Goal: Use online tool/utility: Utilize a website feature to perform a specific function

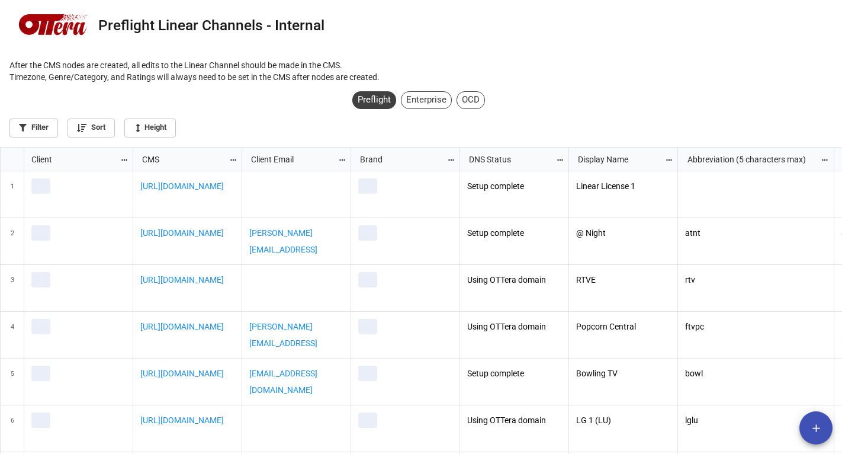
scroll to position [300, 835]
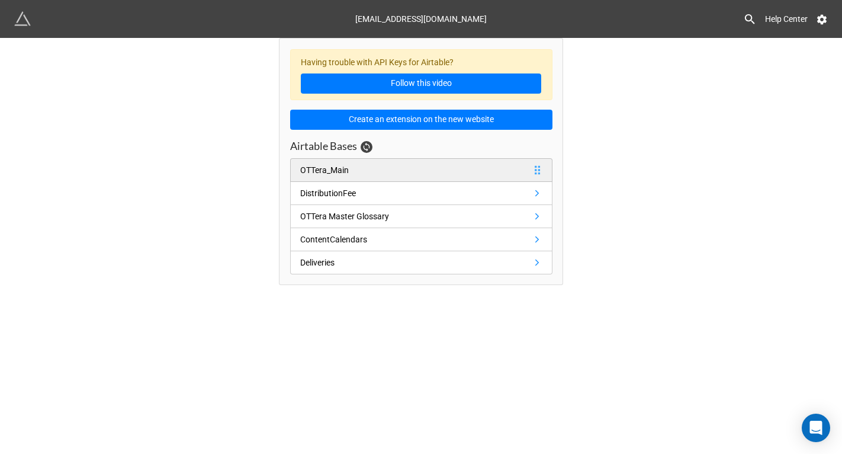
click at [329, 166] on div "OTTera_Main" at bounding box center [324, 169] width 49 height 13
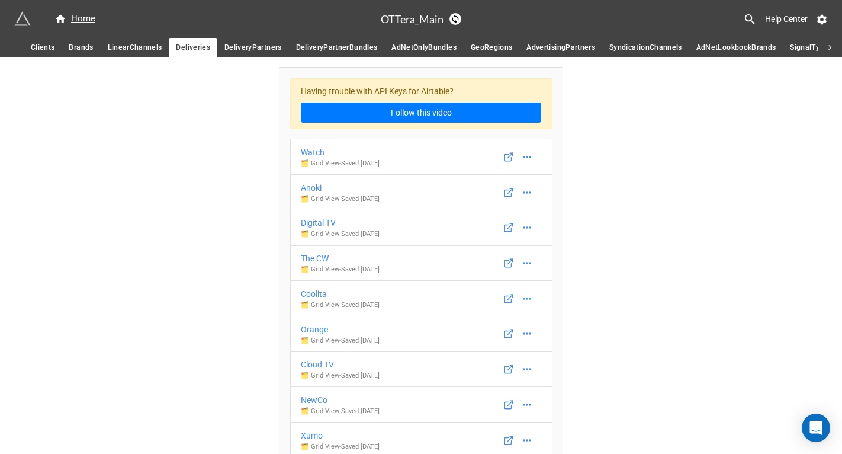
click at [117, 48] on span "LinearChannels" at bounding box center [135, 47] width 54 height 12
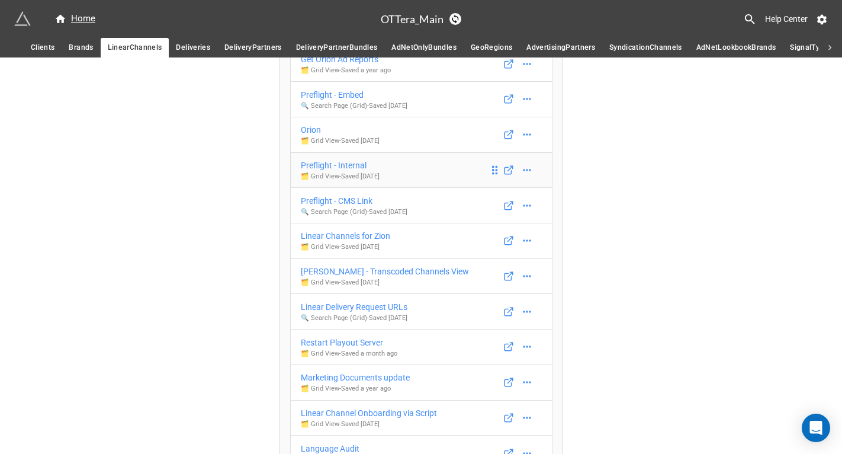
scroll to position [452, 0]
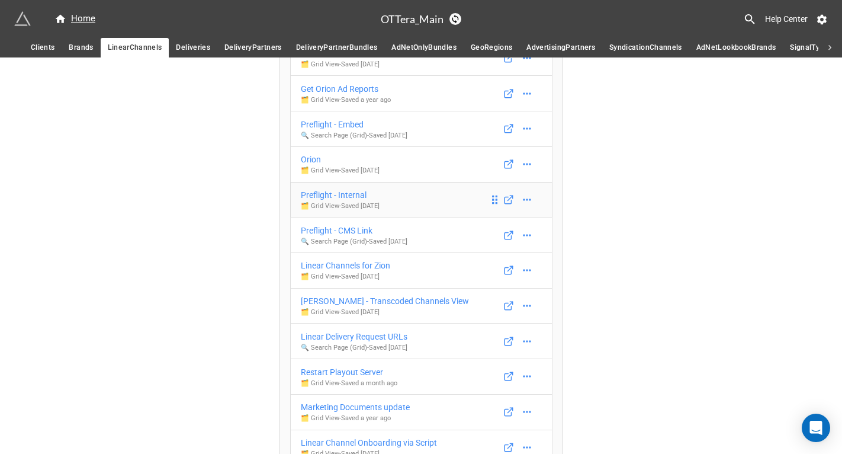
click at [358, 193] on div "Preflight - Internal" at bounding box center [340, 194] width 79 height 13
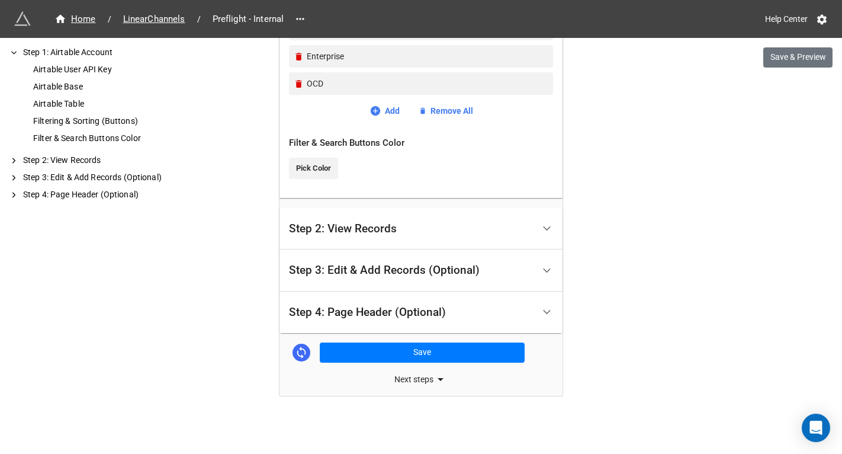
click at [330, 229] on div "Step 2: View Records" at bounding box center [343, 229] width 108 height 12
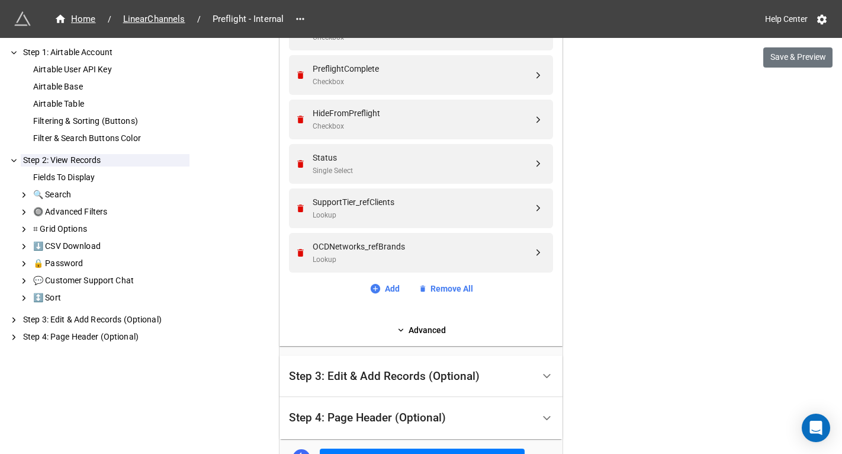
scroll to position [2250, 0]
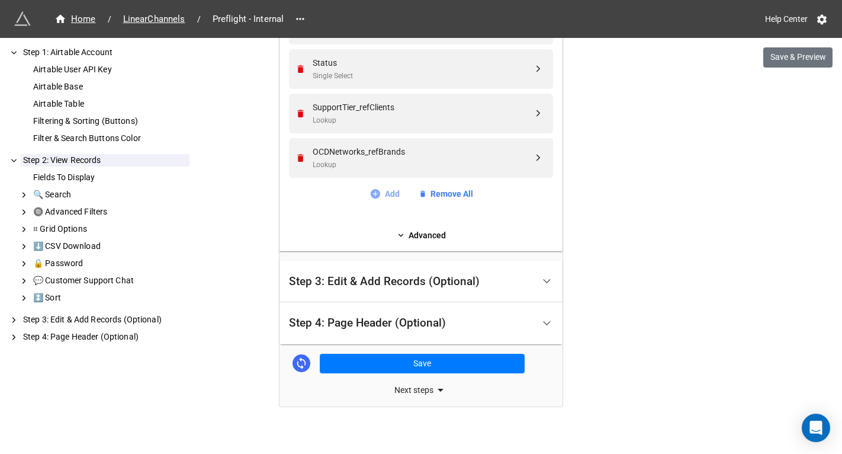
click at [381, 189] on link "Add" at bounding box center [384, 193] width 30 height 13
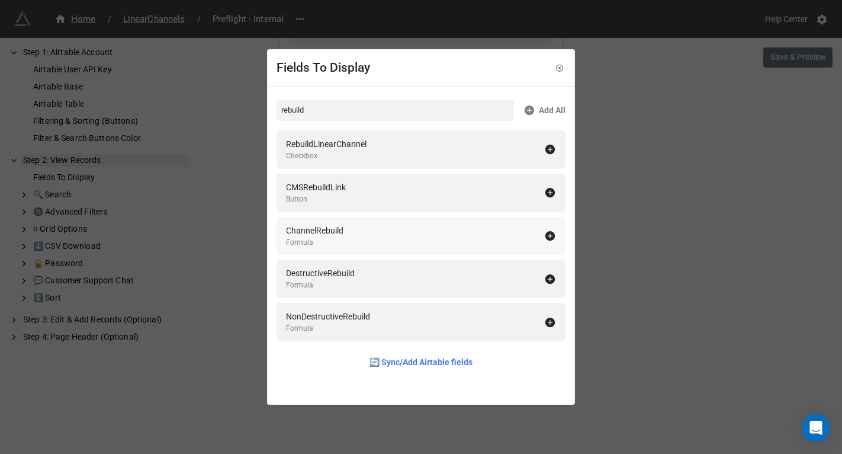
type input "rebuild"
click at [349, 202] on div "CMSRebuildLink Button" at bounding box center [415, 193] width 258 height 24
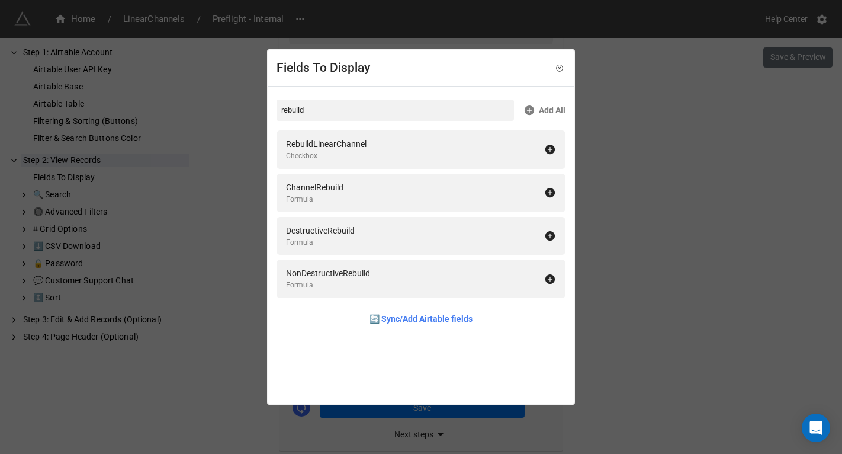
click at [650, 227] on div "Fields To Display rebuild Add All RebuildLinearChannel Checkbox ChannelRebuild …" at bounding box center [421, 227] width 842 height 454
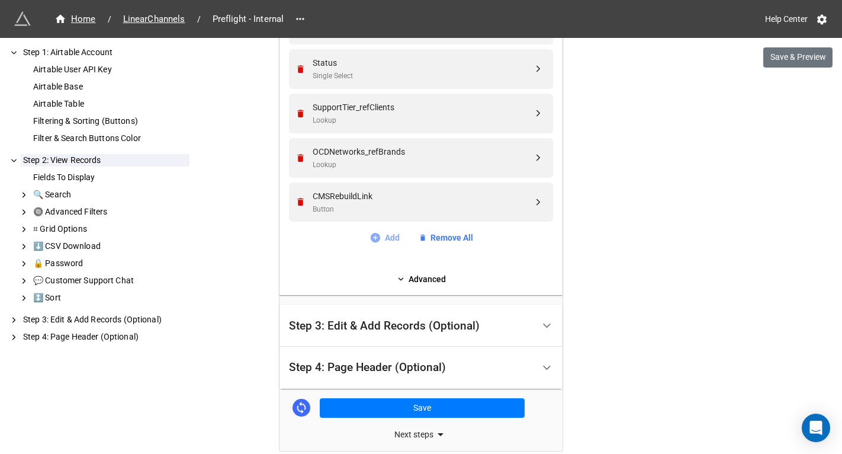
click at [380, 240] on link "Add" at bounding box center [384, 237] width 30 height 13
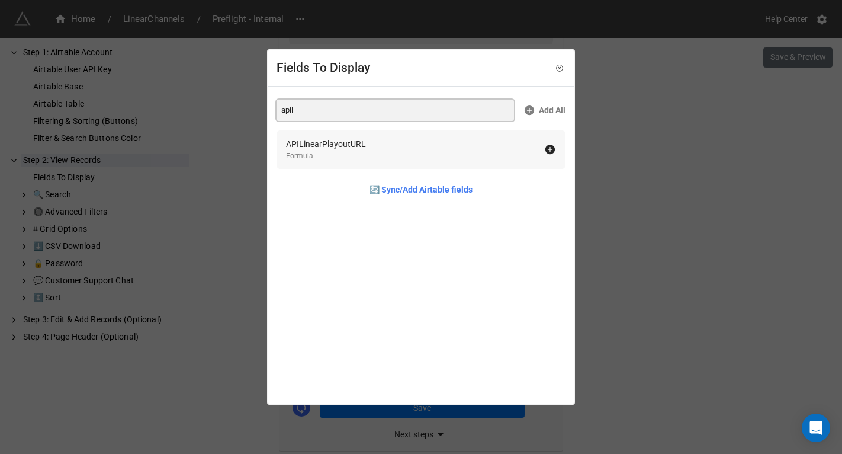
type input "apil"
click at [375, 152] on div "APILinearPlayoutURL Formula" at bounding box center [415, 149] width 258 height 24
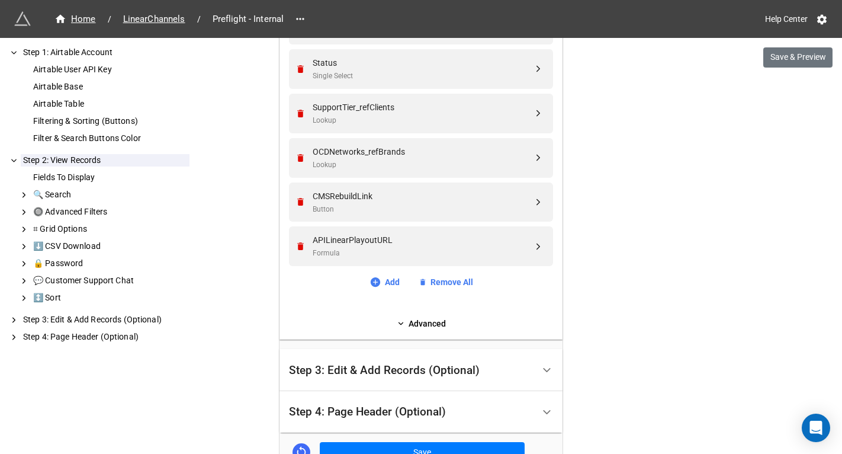
drag, startPoint x: 535, startPoint y: 243, endPoint x: 535, endPoint y: 207, distance: 36.1
click at [772, 63] on button "Save & Preview" at bounding box center [797, 57] width 69 height 20
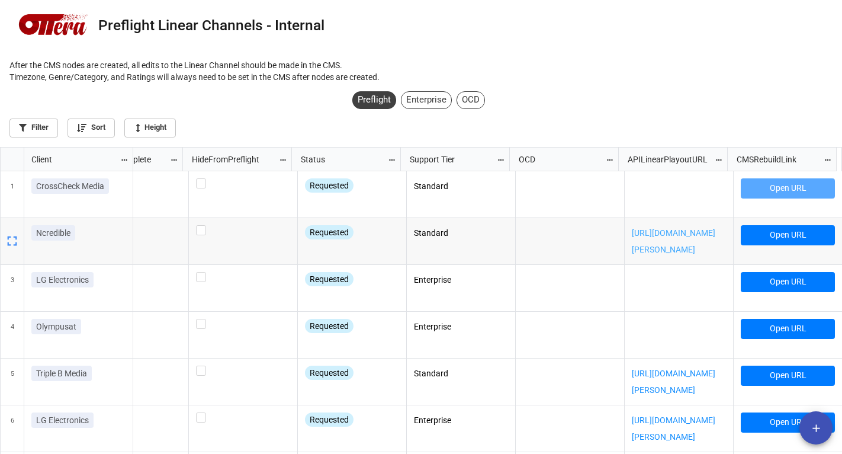
click at [650, 230] on link "[URL][DOMAIN_NAME][PERSON_NAME]" at bounding box center [673, 241] width 83 height 26
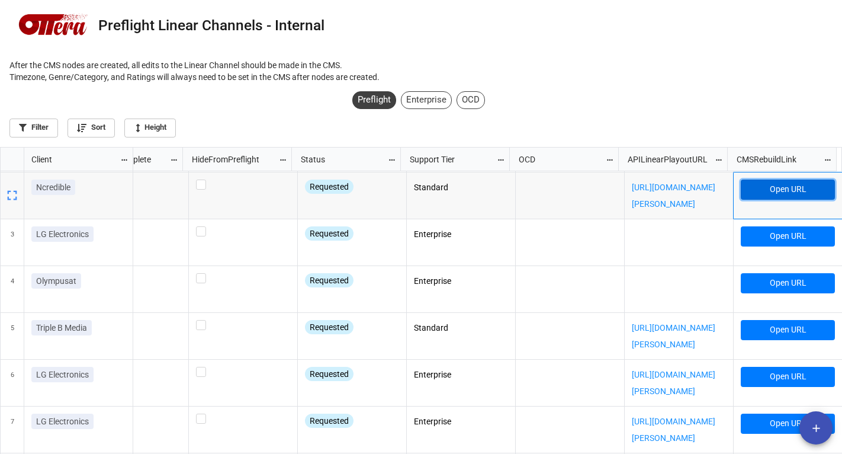
click at [757, 189] on link "Open URL" at bounding box center [788, 189] width 94 height 20
click at [734, 107] on div "Preflight Enterprise OCD Filter Sort Height" at bounding box center [421, 116] width 842 height 60
click at [711, 109] on div "Preflight Enterprise OCD Filter Sort Height" at bounding box center [421, 116] width 842 height 60
